Goal: Use online tool/utility: Use online tool/utility

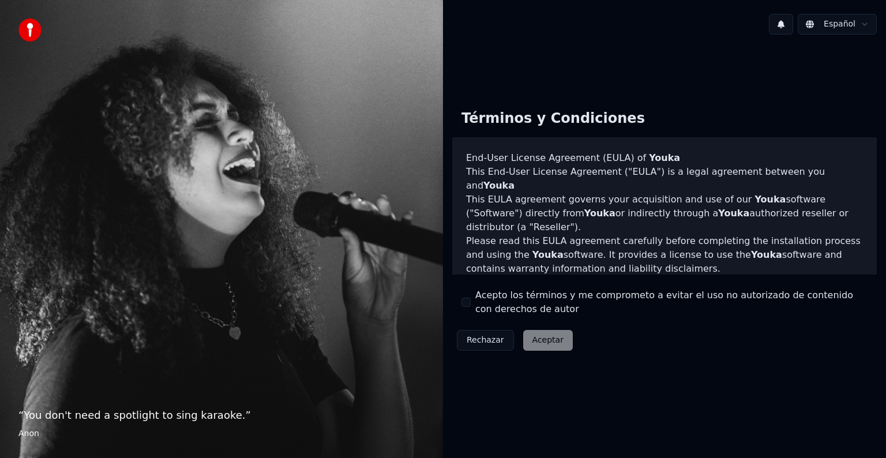
click at [531, 337] on div "Rechazar Aceptar" at bounding box center [514, 340] width 125 height 30
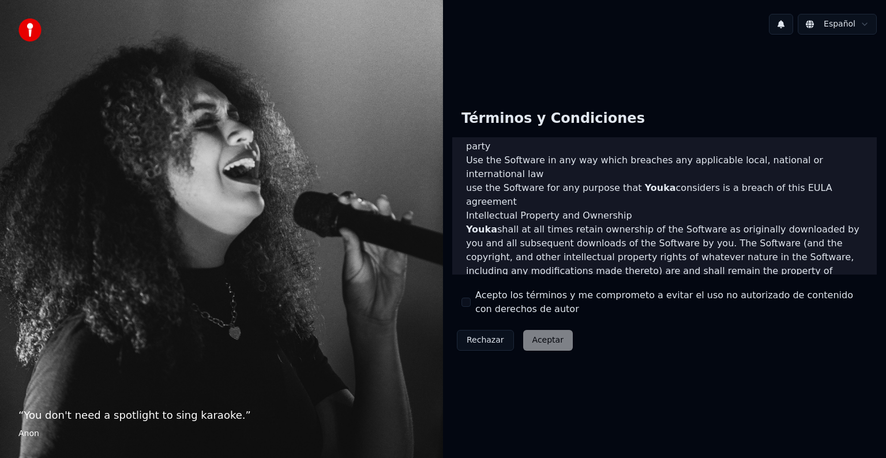
scroll to position [624, 0]
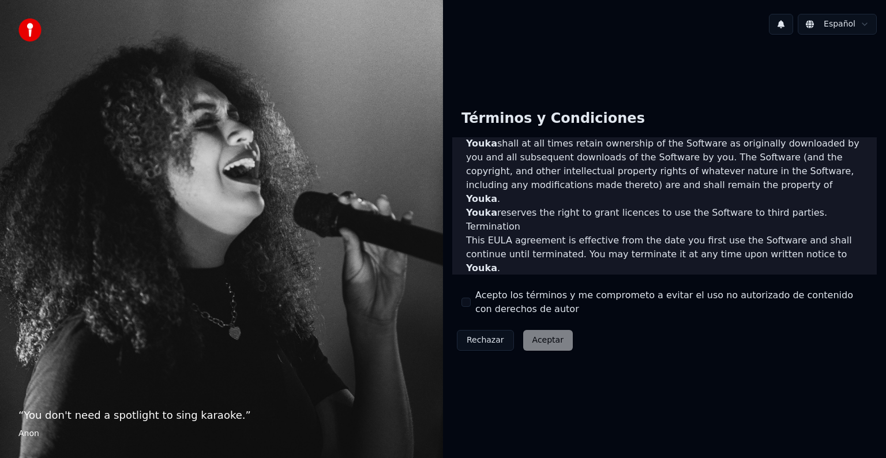
click at [547, 337] on div "Rechazar Aceptar" at bounding box center [514, 340] width 125 height 30
click at [465, 295] on div "Acepto los términos y me comprometo a evitar el uso no autorizado de contenido …" at bounding box center [665, 303] width 406 height 28
click at [466, 304] on button "Acepto los términos y me comprometo a evitar el uso no autorizado de contenido …" at bounding box center [466, 302] width 9 height 9
drag, startPoint x: 466, startPoint y: 304, endPoint x: 544, endPoint y: 342, distance: 86.5
click at [544, 342] on div "Términos y Condiciones End-User License Agreement ([PERSON_NAME]) of Youka This…" at bounding box center [664, 227] width 425 height 255
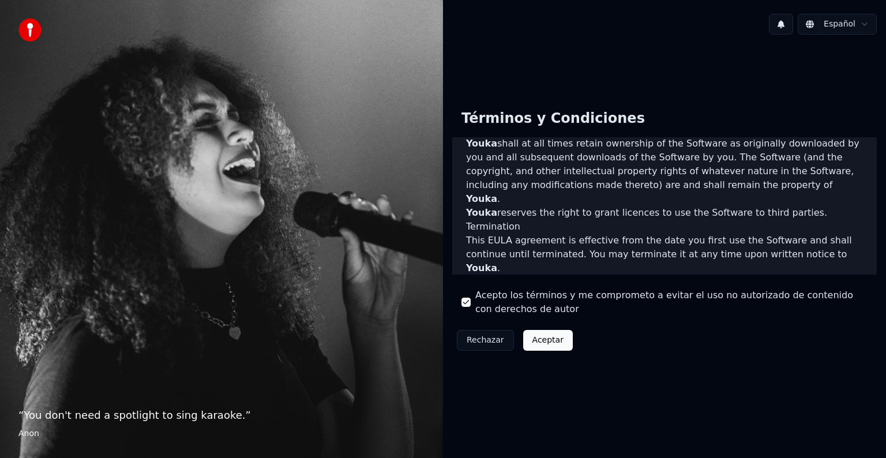
click at [537, 338] on button "Aceptar" at bounding box center [548, 340] width 50 height 21
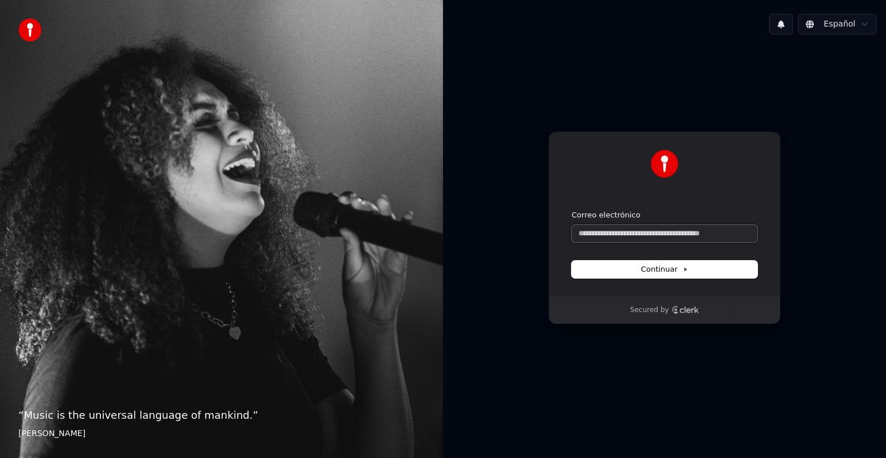
click at [616, 235] on input "Correo electrónico" at bounding box center [665, 233] width 186 height 17
click at [683, 268] on icon at bounding box center [686, 270] width 6 height 6
type input "**********"
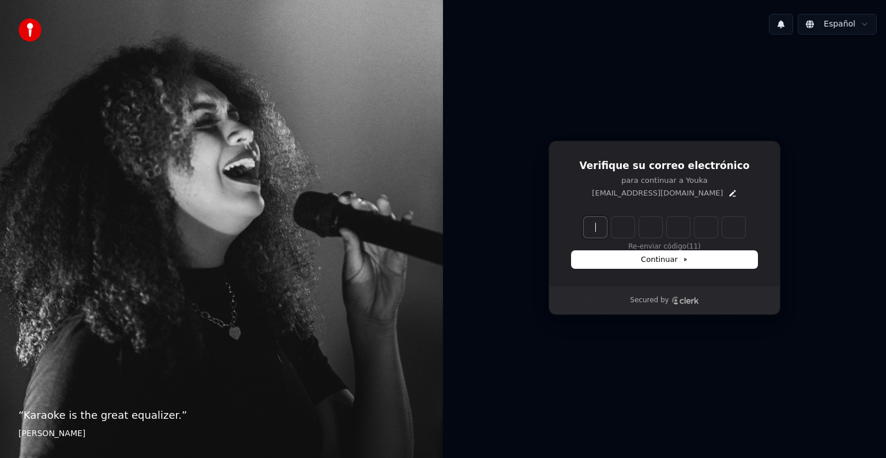
click at [592, 226] on input "Enter verification code" at bounding box center [676, 227] width 185 height 21
type input "******"
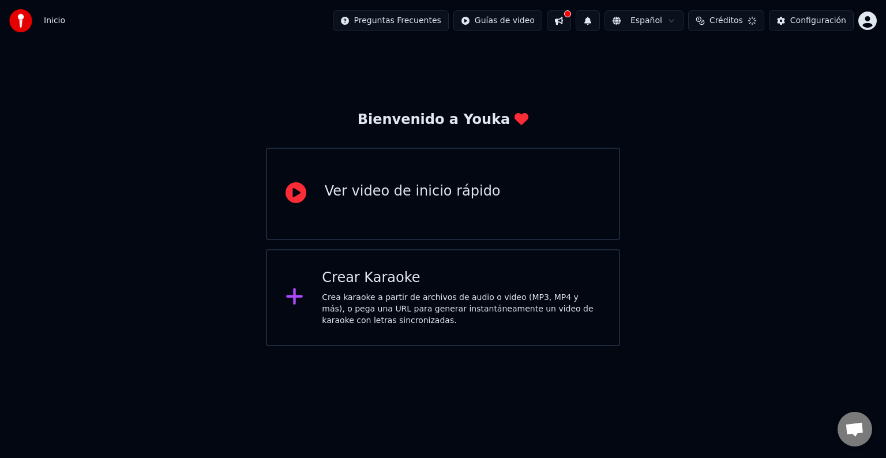
click at [360, 280] on div "Crear Karaoke" at bounding box center [461, 278] width 279 height 18
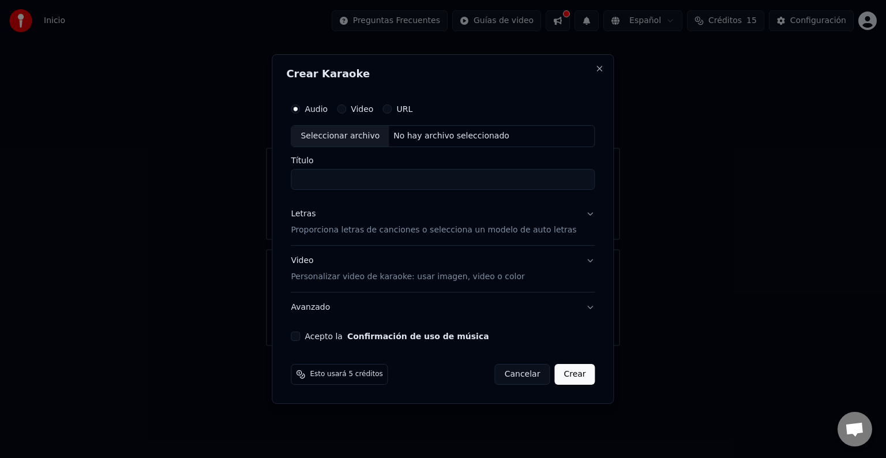
click at [346, 109] on button "Video" at bounding box center [341, 108] width 9 height 9
click at [444, 134] on div "No hay archivo seleccionado" at bounding box center [451, 136] width 125 height 12
click at [392, 111] on button "URL" at bounding box center [387, 108] width 9 height 9
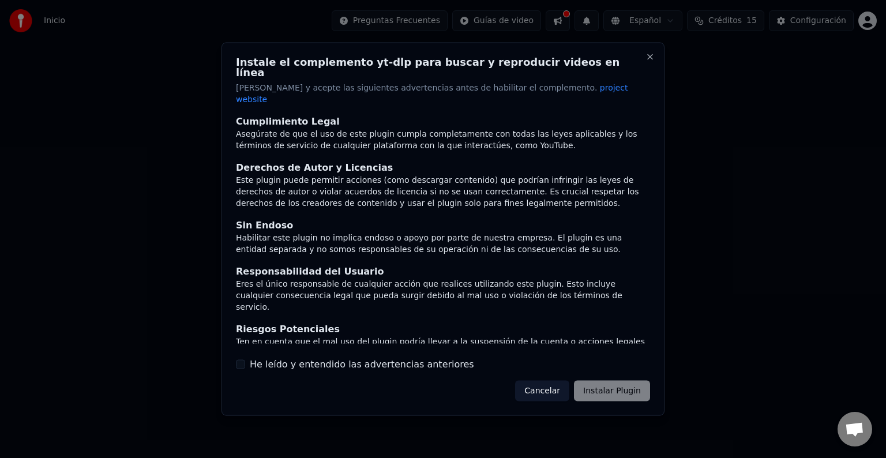
click at [239, 360] on button "He leído y entendido las advertencias anteriores" at bounding box center [240, 364] width 9 height 9
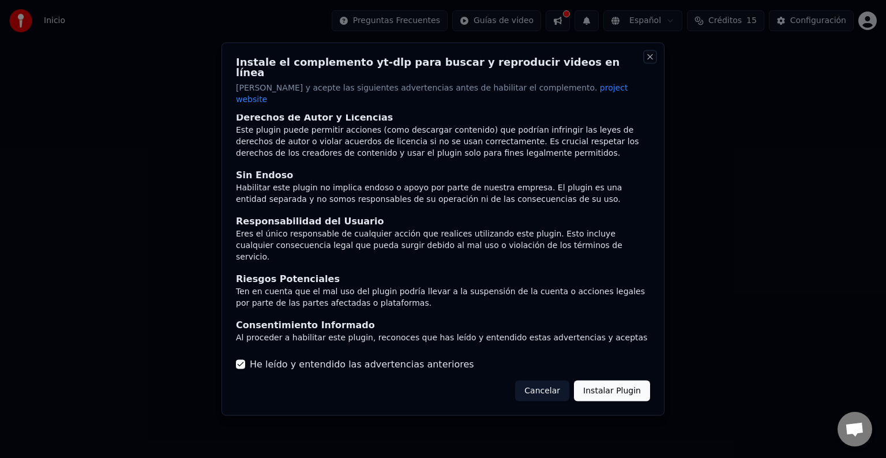
click at [652, 62] on button "Close" at bounding box center [650, 57] width 9 height 9
click at [558, 380] on button "Cancelar" at bounding box center [542, 390] width 54 height 21
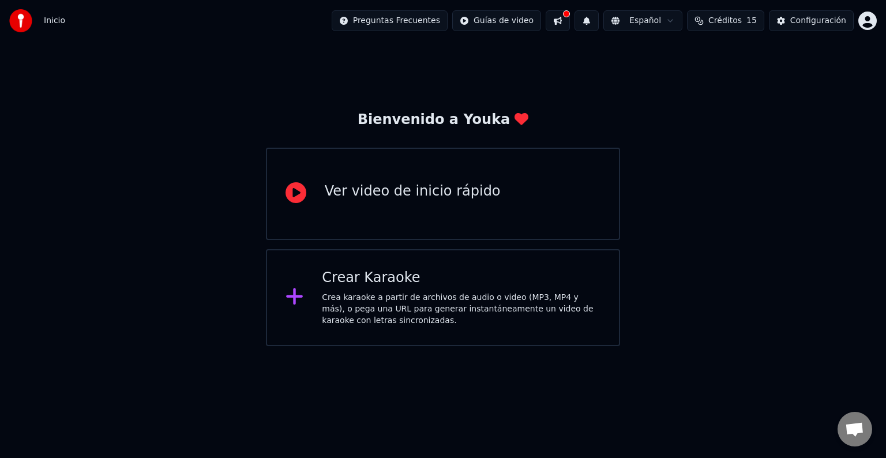
click at [376, 295] on div "Crea karaoke a partir de archivos de audio o video (MP3, MP4 y más), o pega una…" at bounding box center [461, 309] width 279 height 35
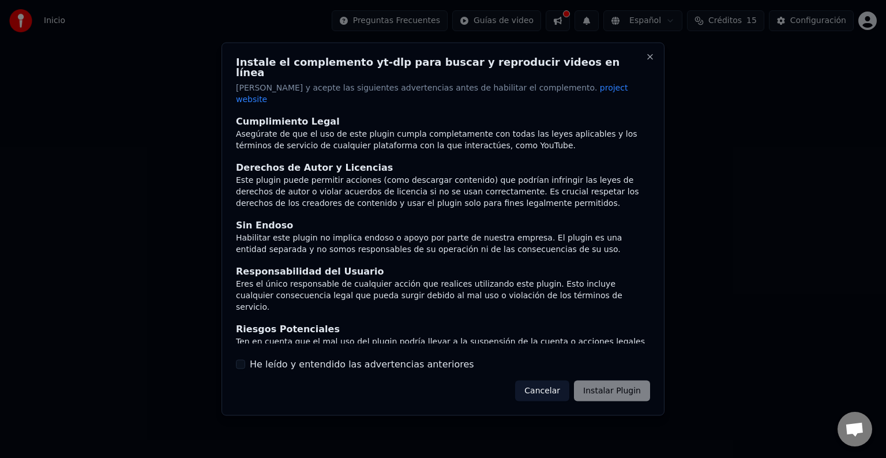
click at [556, 380] on button "Cancelar" at bounding box center [542, 390] width 54 height 21
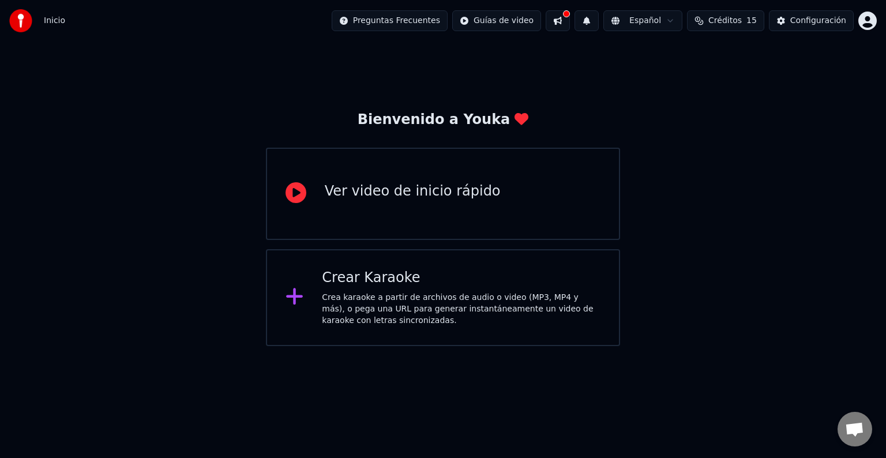
click at [386, 288] on div "Crear Karaoke Crea karaoke a partir de archivos de audio o video (MP3, MP4 y má…" at bounding box center [461, 298] width 279 height 58
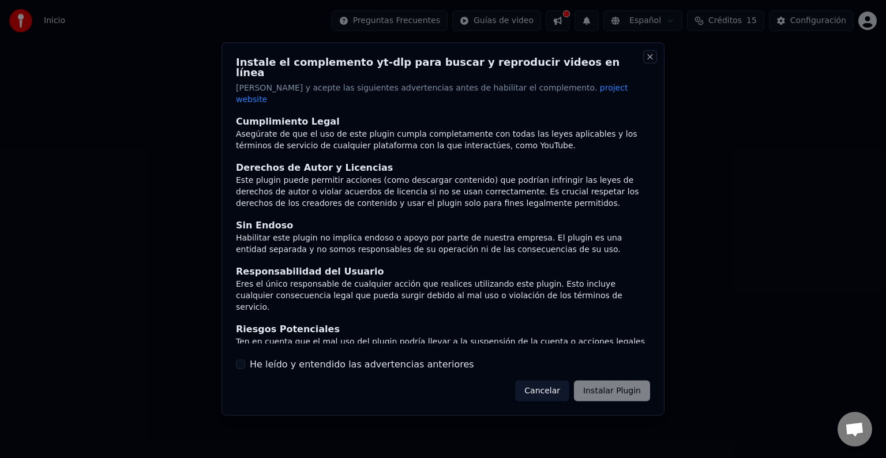
click at [649, 62] on button "Close" at bounding box center [650, 57] width 9 height 9
click at [707, 337] on div at bounding box center [443, 229] width 886 height 458
click at [542, 380] on button "Cancelar" at bounding box center [542, 390] width 54 height 21
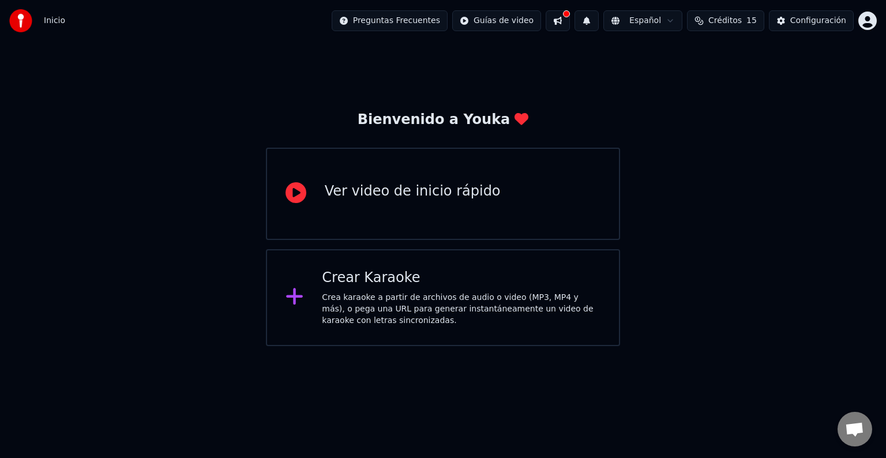
click at [426, 286] on div "Crear Karaoke" at bounding box center [461, 278] width 279 height 18
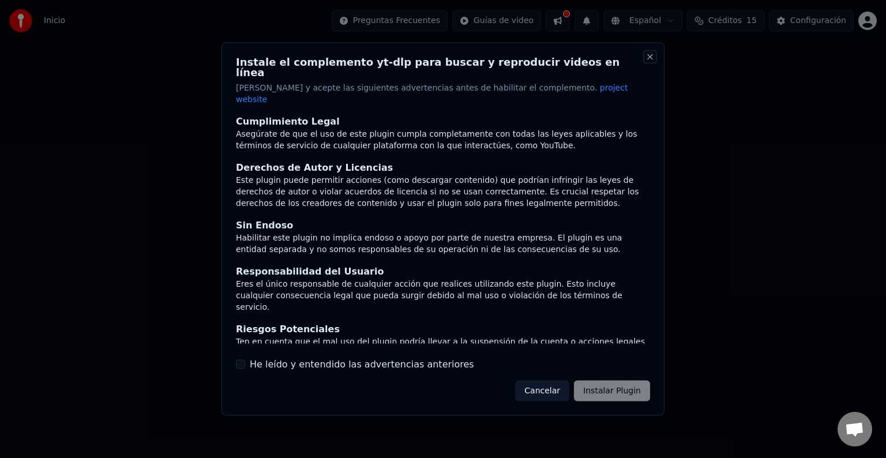
click at [650, 62] on button "Close" at bounding box center [650, 57] width 9 height 9
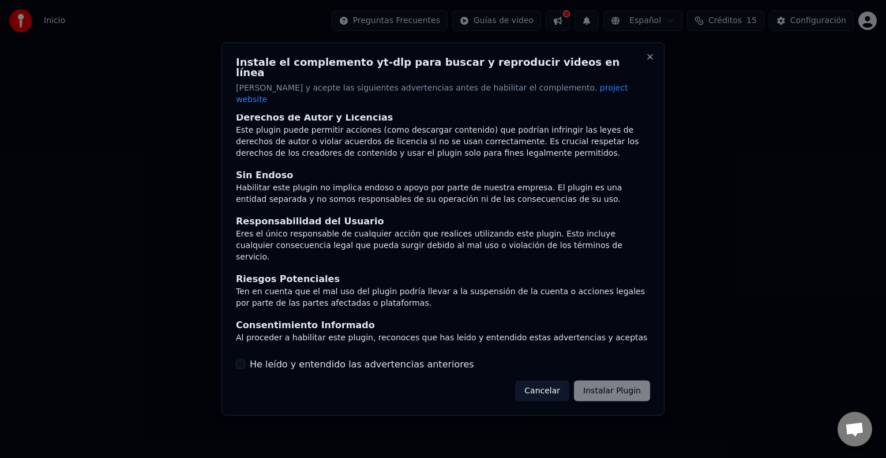
click at [548, 380] on button "Cancelar" at bounding box center [542, 390] width 54 height 21
